Goal: Task Accomplishment & Management: Manage account settings

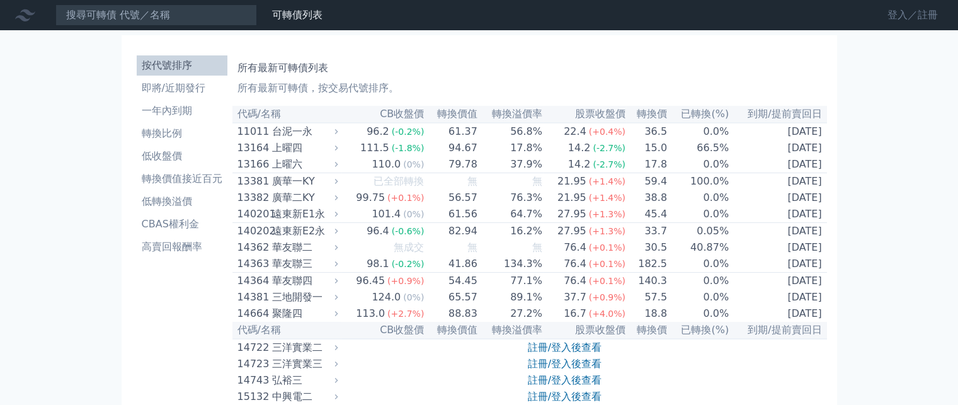
click at [902, 13] on link "登入／註冊" at bounding box center [913, 15] width 71 height 20
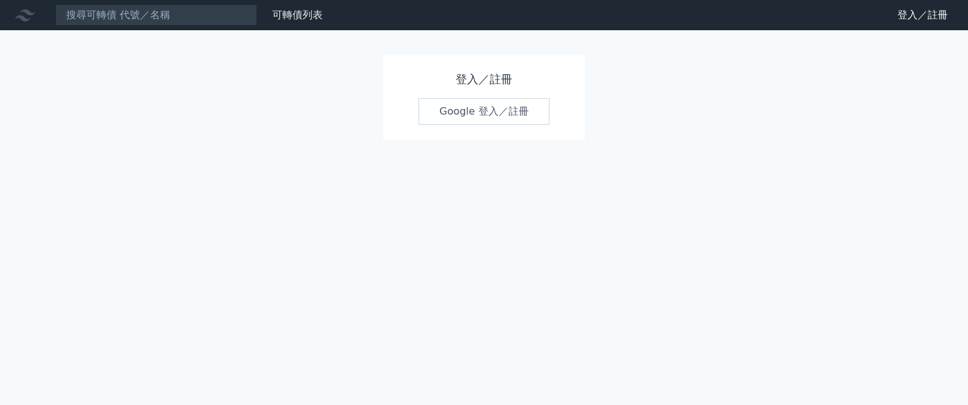
click at [513, 118] on link "Google 登入／註冊" at bounding box center [483, 111] width 131 height 26
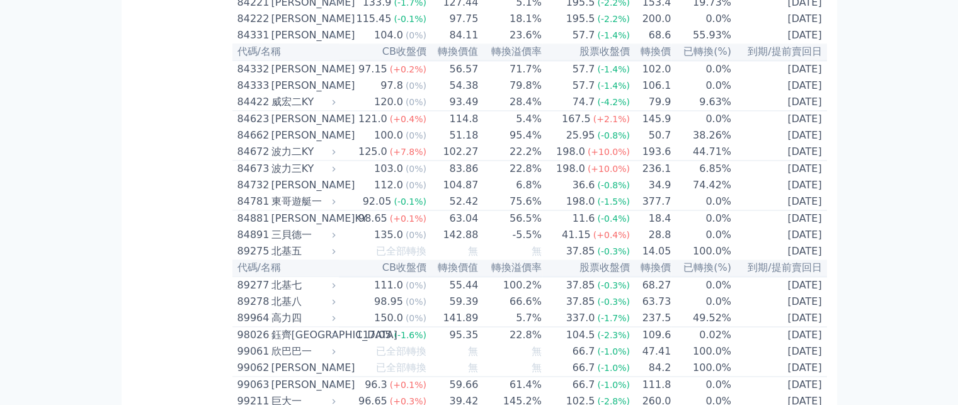
scroll to position [7013, 0]
